Goal: Check status: Check status

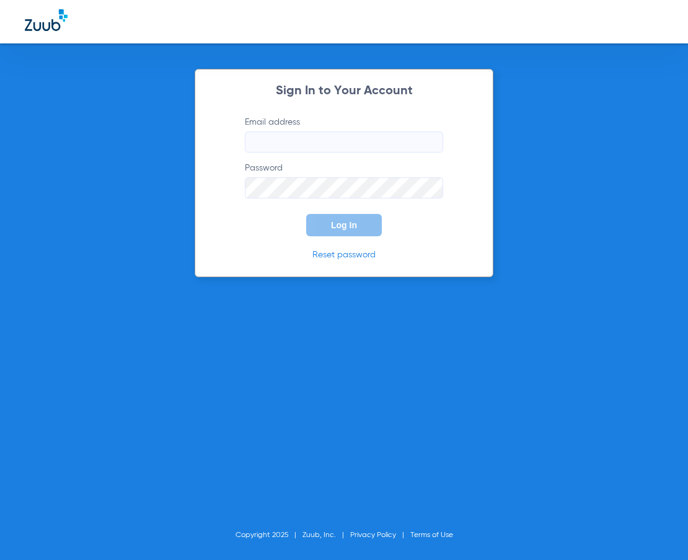
type input "[EMAIL_ADDRESS][DOMAIN_NAME]"
click at [347, 224] on span "Log In" at bounding box center [344, 225] width 26 height 10
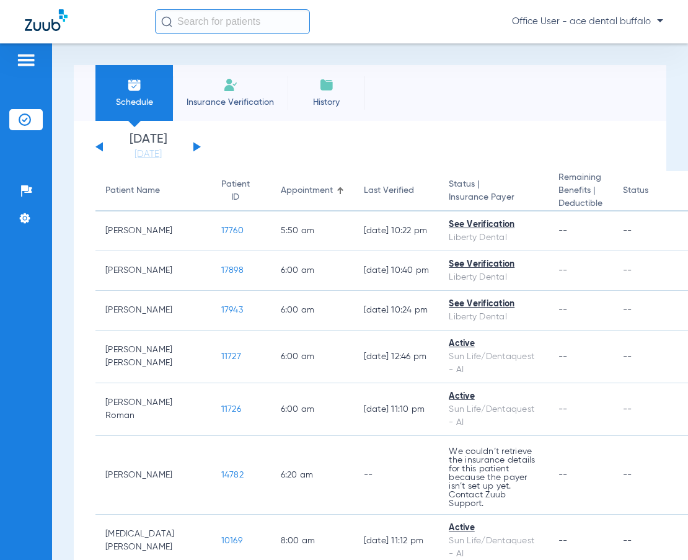
click at [105, 146] on div "[DATE] [DATE] [DATE] [DATE] [DATE] [DATE] [DATE] [DATE] [DATE] [DATE] [DATE] [D…" at bounding box center [147, 146] width 105 height 27
click at [102, 145] on button at bounding box center [98, 146] width 7 height 9
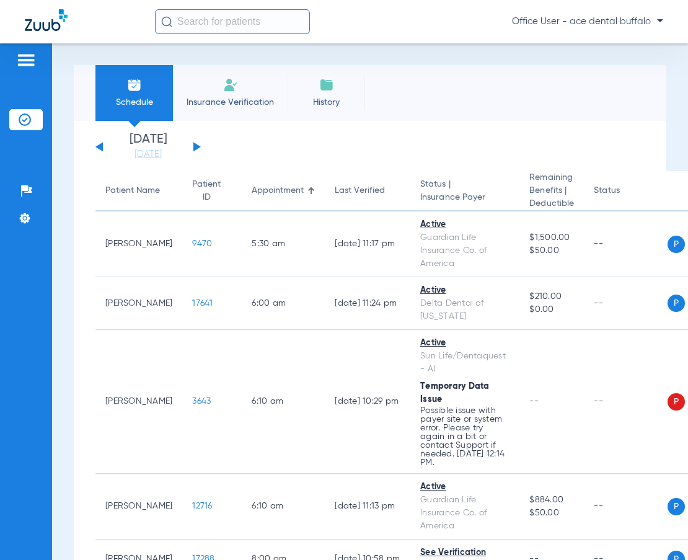
click at [102, 146] on button at bounding box center [98, 146] width 7 height 9
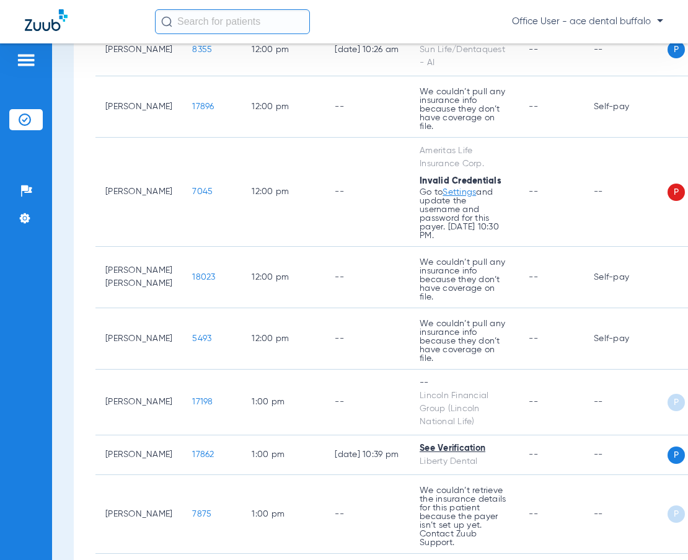
scroll to position [1063, 0]
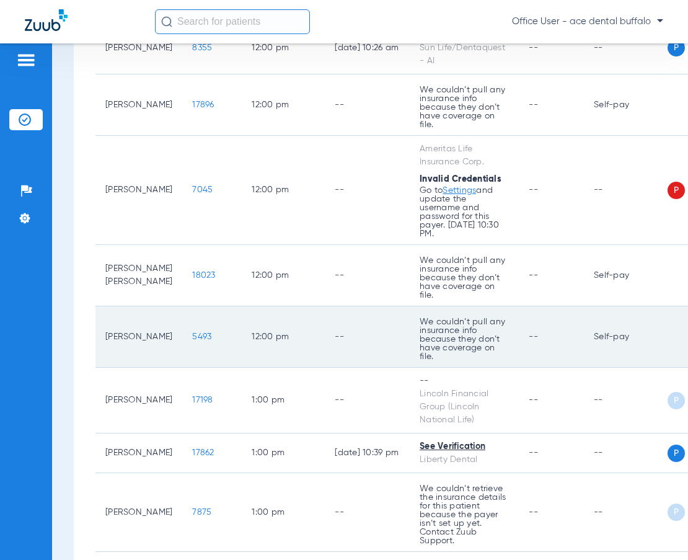
click at [562, 368] on td "--" at bounding box center [551, 336] width 65 height 61
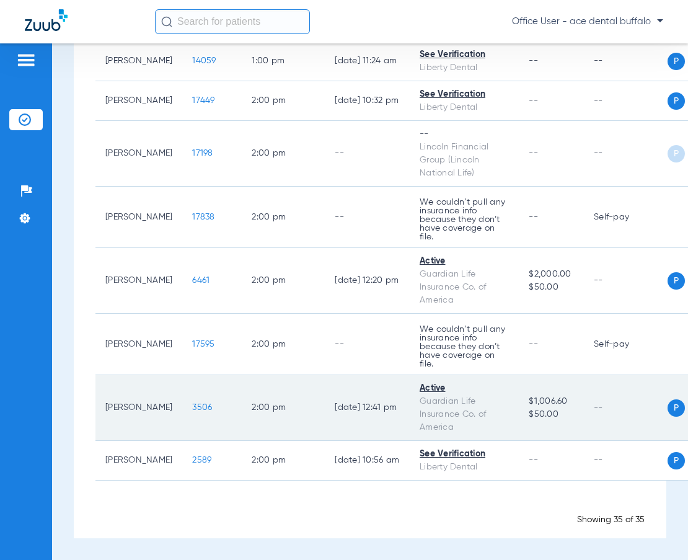
scroll to position [1805, 0]
